Goal: Transaction & Acquisition: Book appointment/travel/reservation

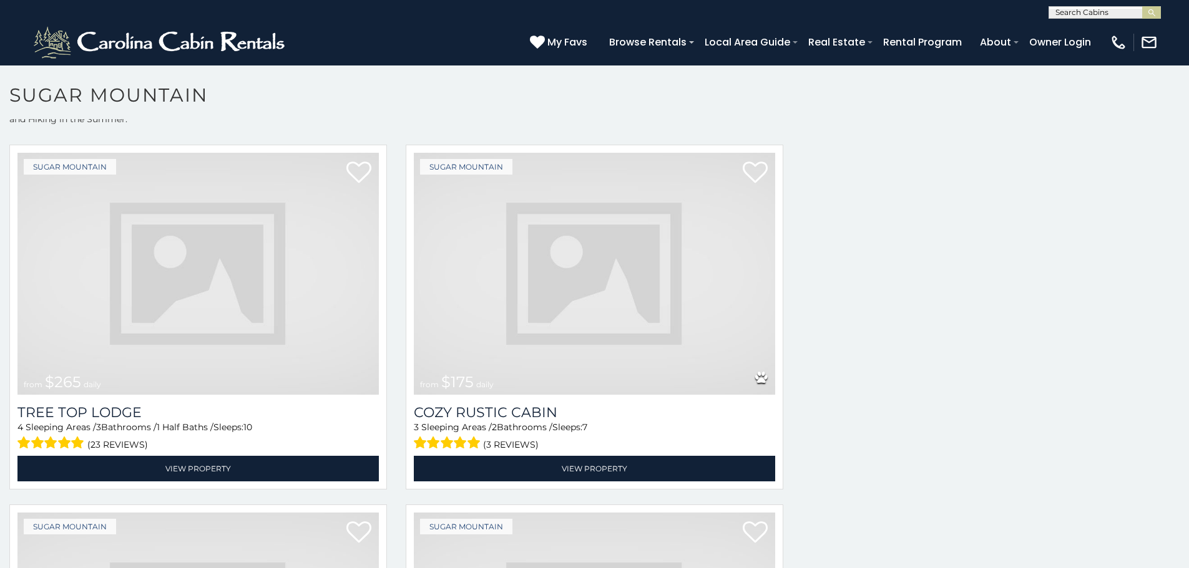
scroll to position [651, 0]
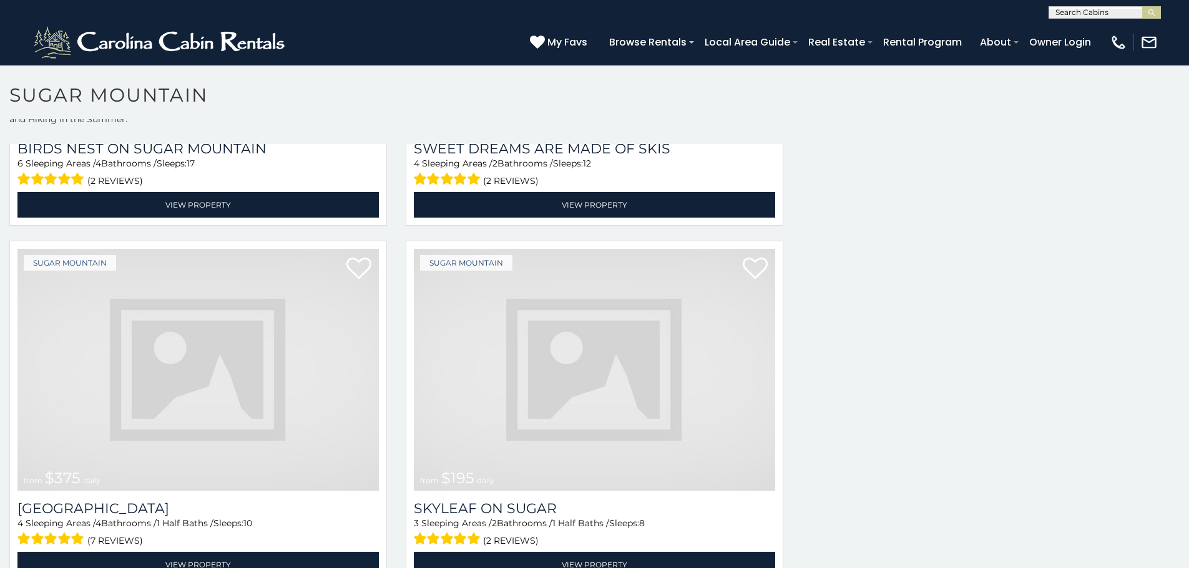
click at [207, 359] on img at bounding box center [197, 370] width 361 height 242
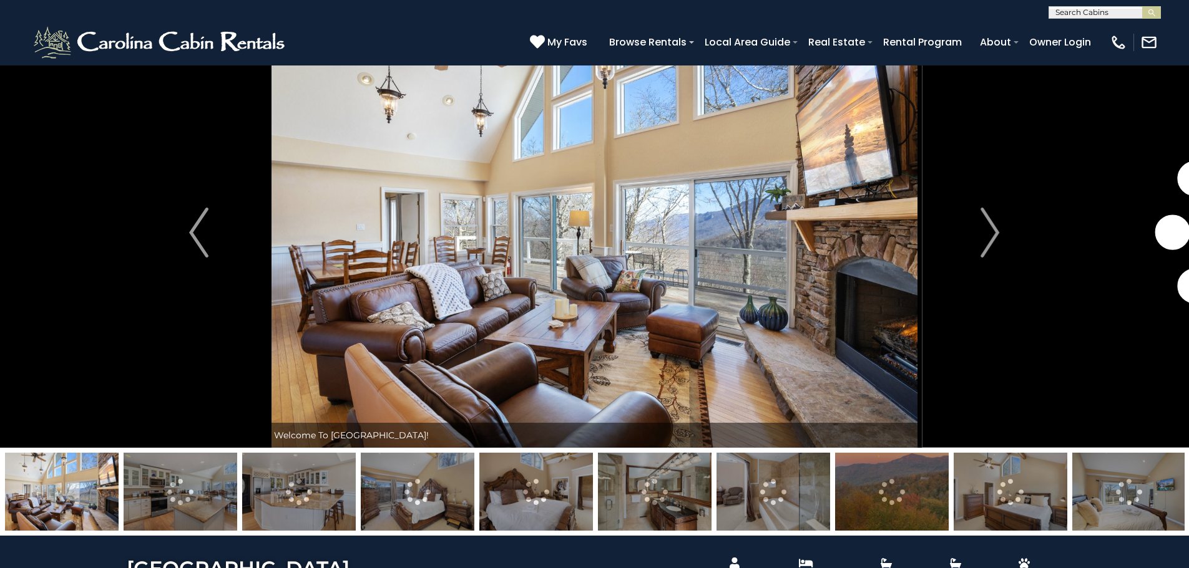
scroll to position [51, 0]
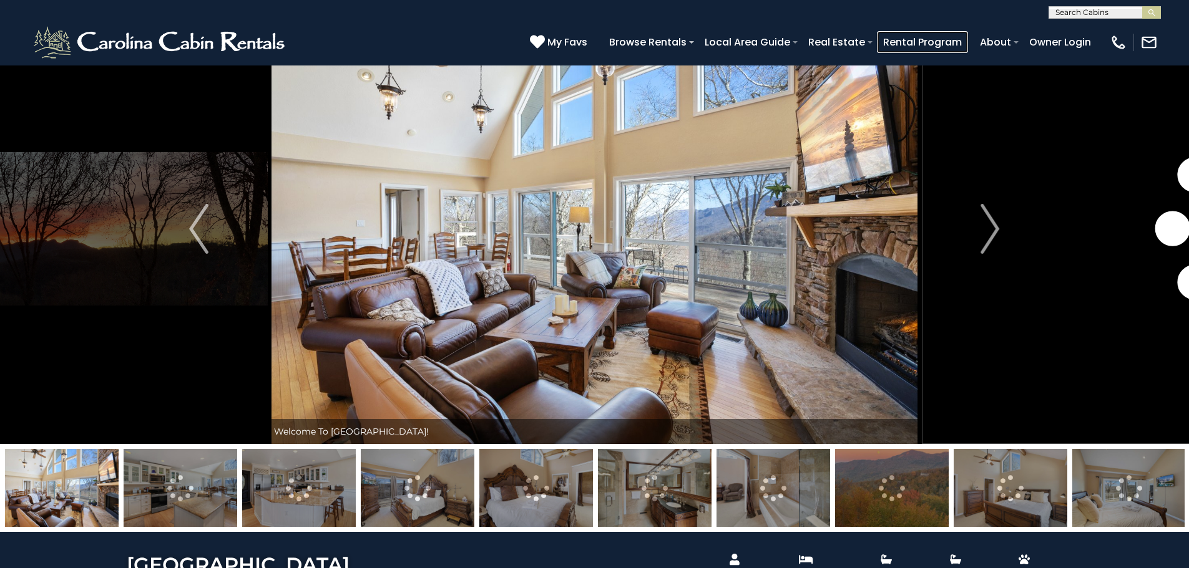
click at [968, 37] on link "Rental Program" at bounding box center [922, 42] width 91 height 22
